Goal: Task Accomplishment & Management: Use online tool/utility

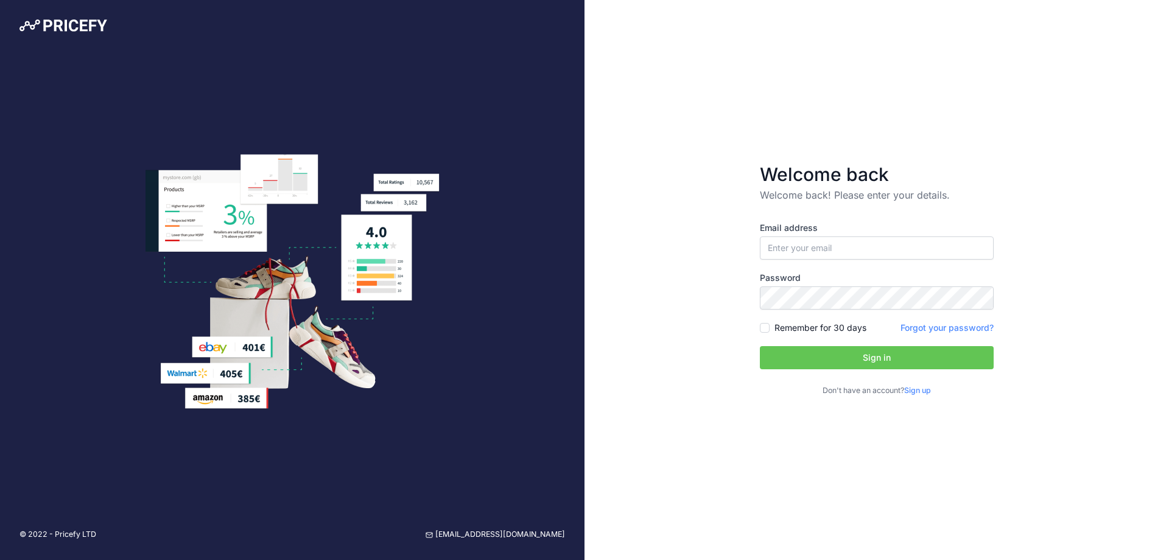
type input "[EMAIL_ADDRESS][DOMAIN_NAME]"
click at [855, 353] on button "Sign in" at bounding box center [877, 357] width 234 height 23
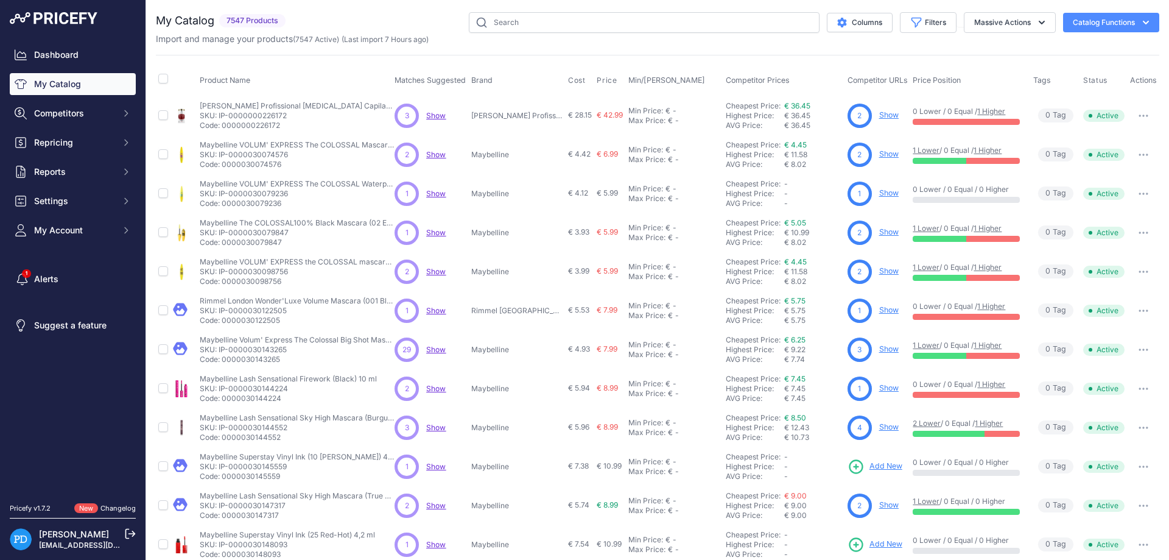
click at [79, 187] on div "Dashboard My Catalog Competitors Competitors Monitored URLs MAP infringements R…" at bounding box center [73, 142] width 126 height 197
click at [76, 200] on span "Settings" at bounding box center [74, 201] width 80 height 12
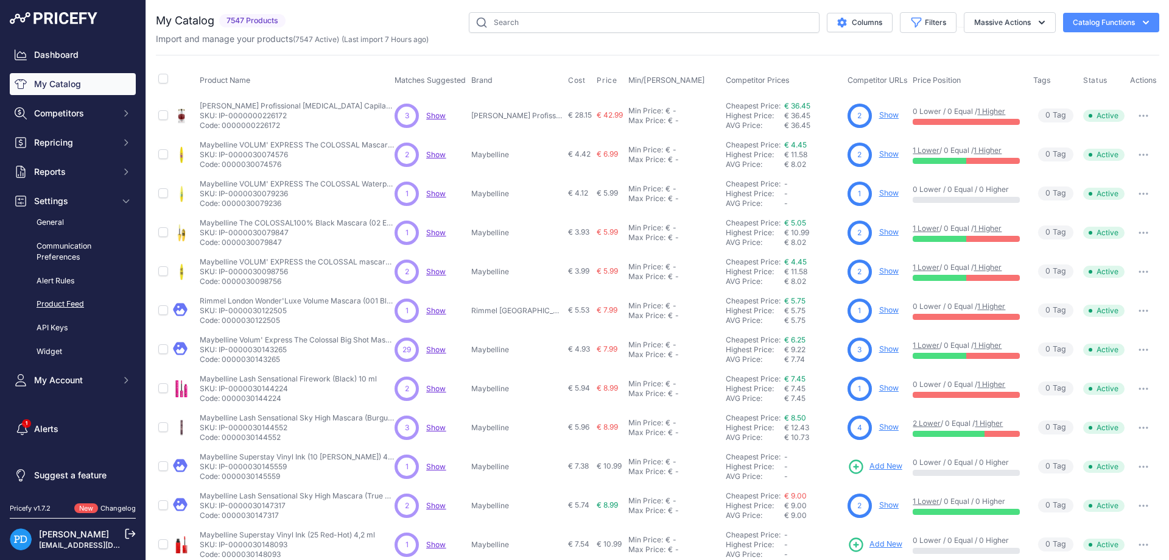
click at [81, 302] on link "Product Feed" at bounding box center [73, 303] width 126 height 21
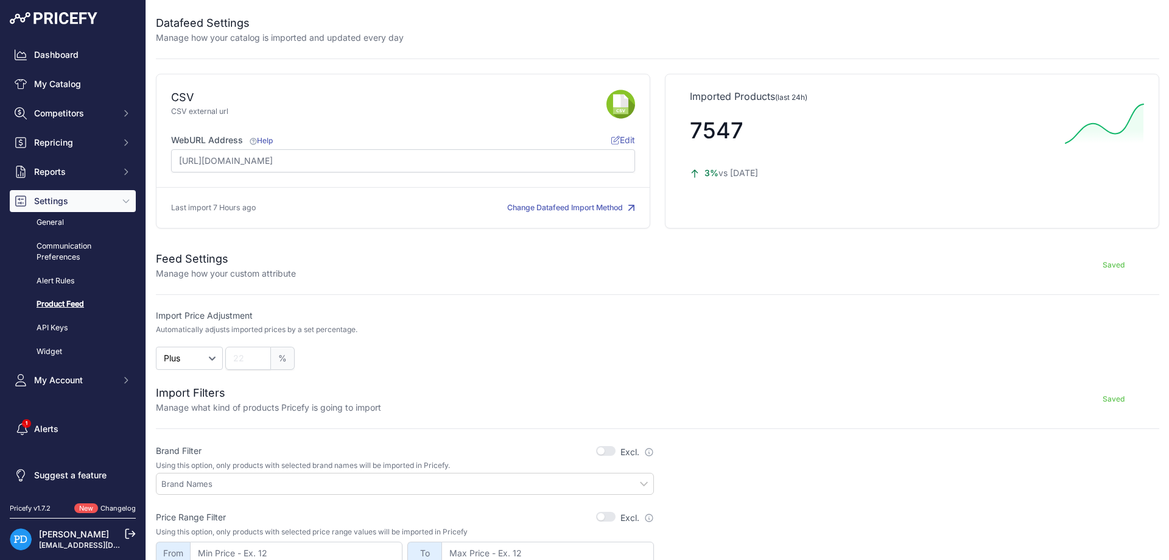
scroll to position [219, 0]
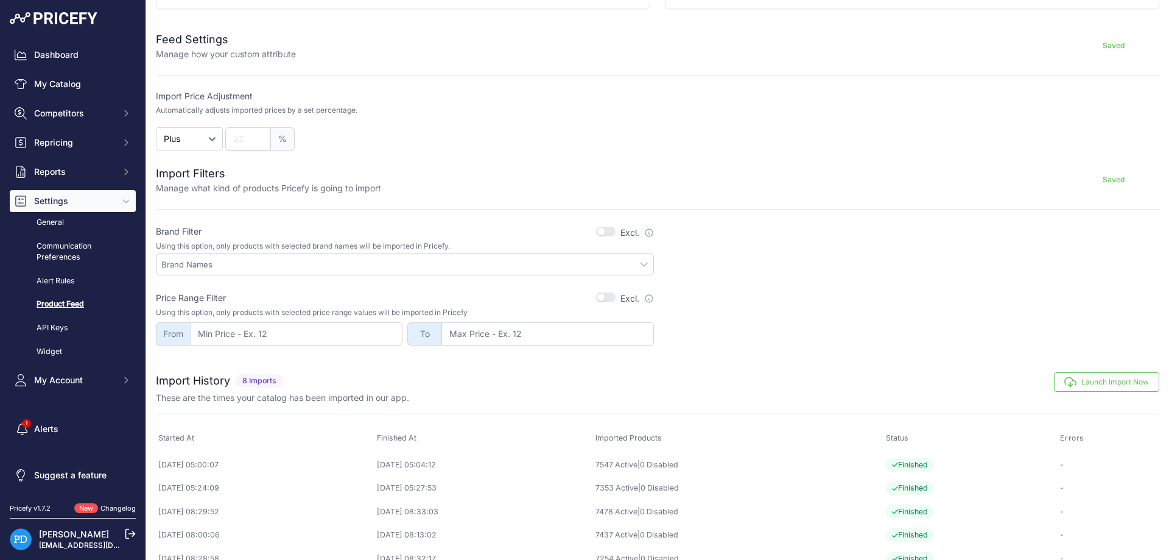
click at [1102, 381] on button "Launch Import Now" at bounding box center [1106, 381] width 105 height 19
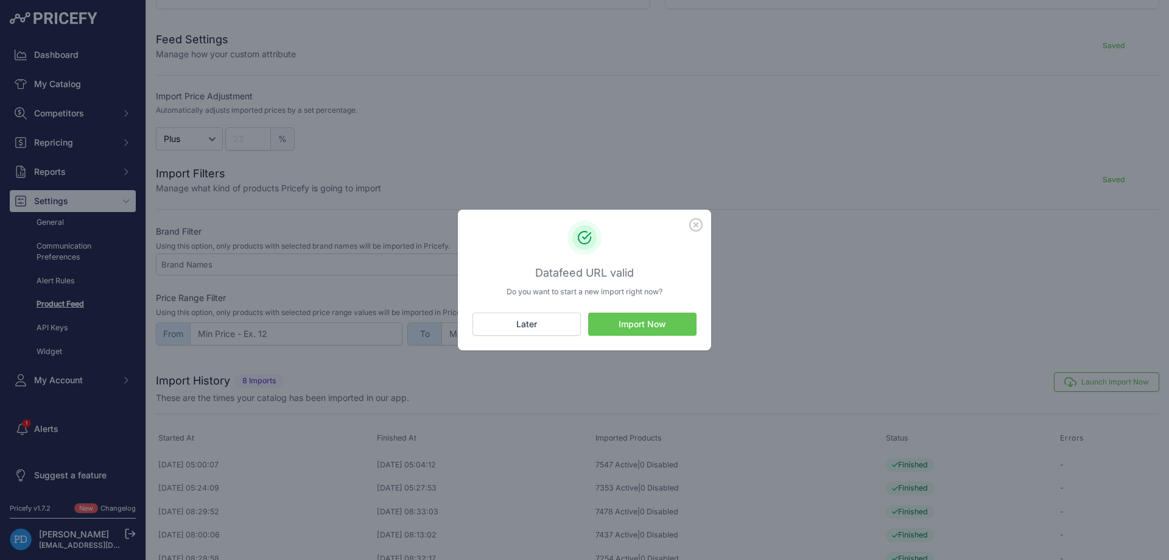
click at [649, 330] on button "Import Now" at bounding box center [642, 323] width 108 height 23
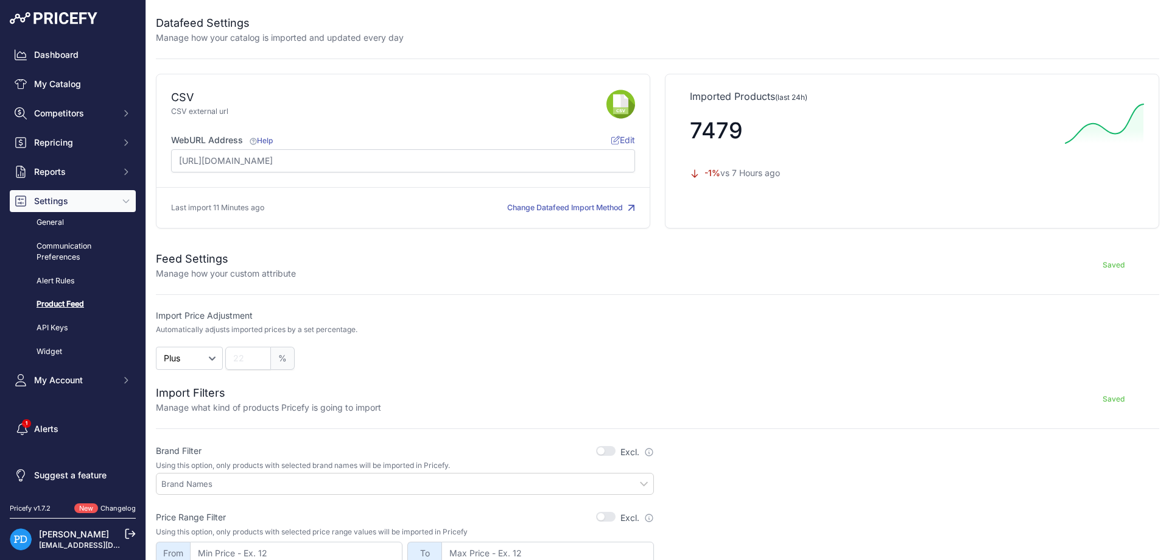
click at [96, 146] on span "Repricing" at bounding box center [74, 142] width 80 height 12
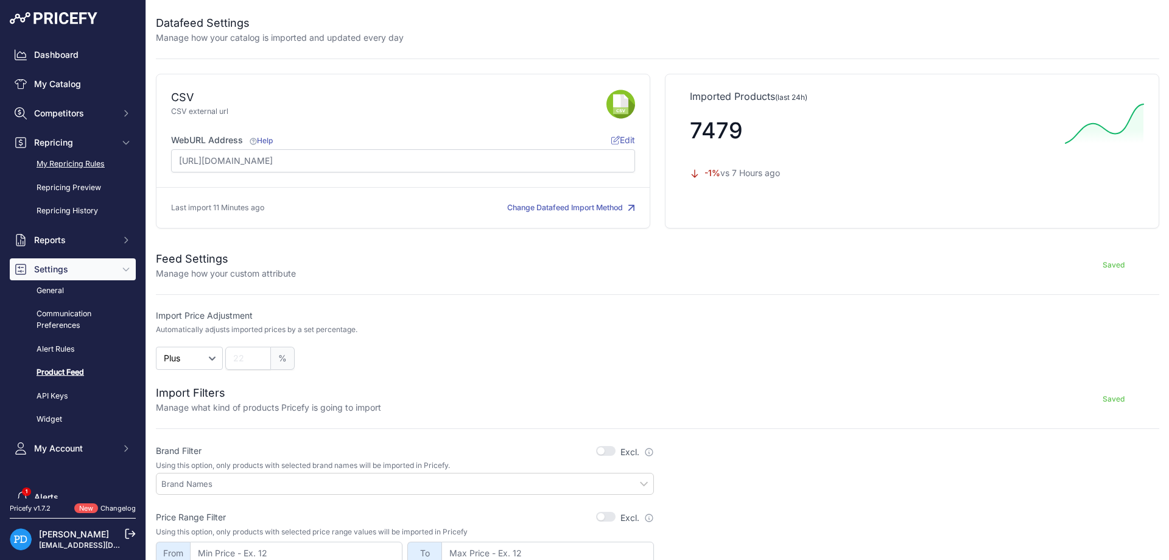
click at [81, 166] on link "My Repricing Rules" at bounding box center [73, 163] width 126 height 21
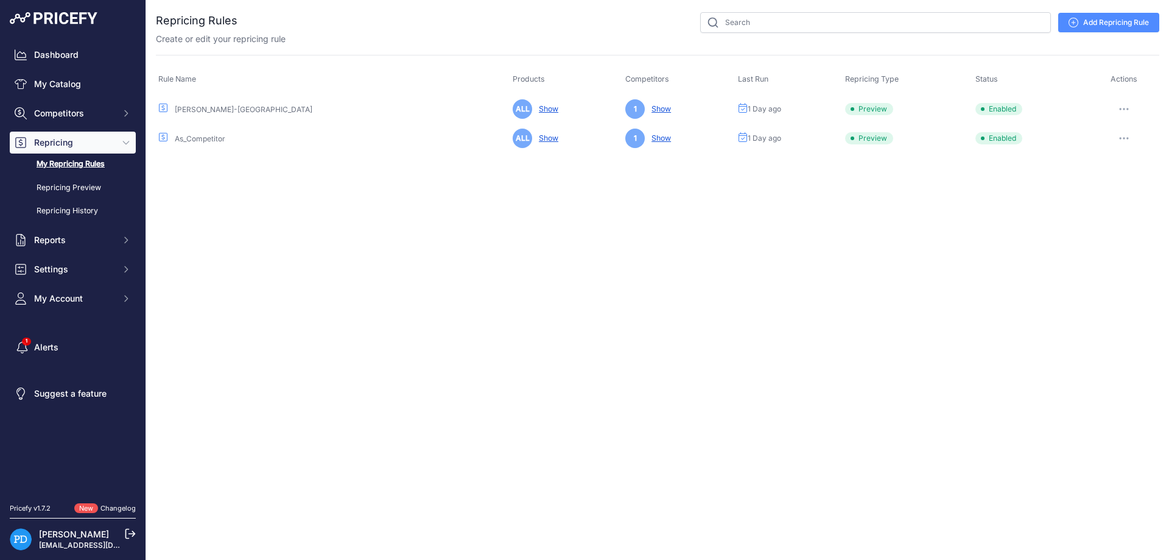
click at [1124, 110] on button "button" at bounding box center [1124, 108] width 24 height 17
drag, startPoint x: 1104, startPoint y: 155, endPoint x: 1032, endPoint y: 191, distance: 80.3
click at [1032, 191] on div "Close You are not connected to the internet." at bounding box center [657, 280] width 1023 height 560
click at [1123, 106] on button "button" at bounding box center [1124, 108] width 24 height 17
click at [1101, 175] on button "Reprice Now" at bounding box center [1118, 173] width 78 height 19
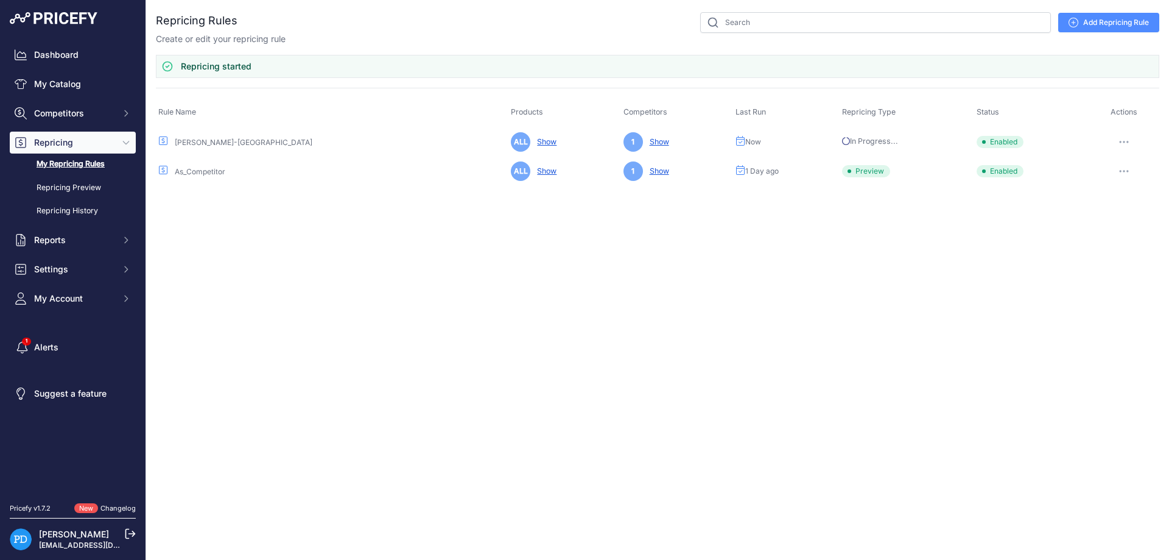
click at [1120, 170] on icon "button" at bounding box center [1124, 171] width 10 height 2
click at [1113, 234] on button "Reprice Now" at bounding box center [1118, 235] width 78 height 19
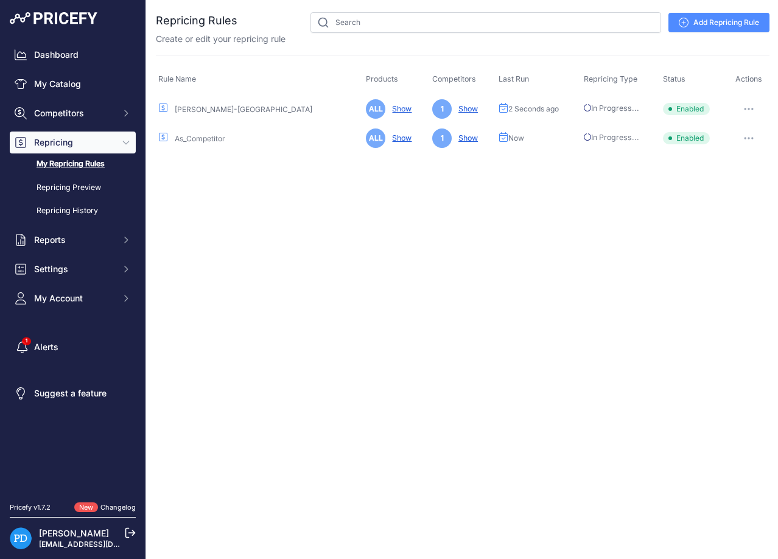
click at [598, 227] on div "Close You are not connected to the internet." at bounding box center [462, 279] width 633 height 559
click at [516, 208] on div "Close You are not connected to the internet." at bounding box center [462, 279] width 633 height 559
